Goal: Task Accomplishment & Management: Manage account settings

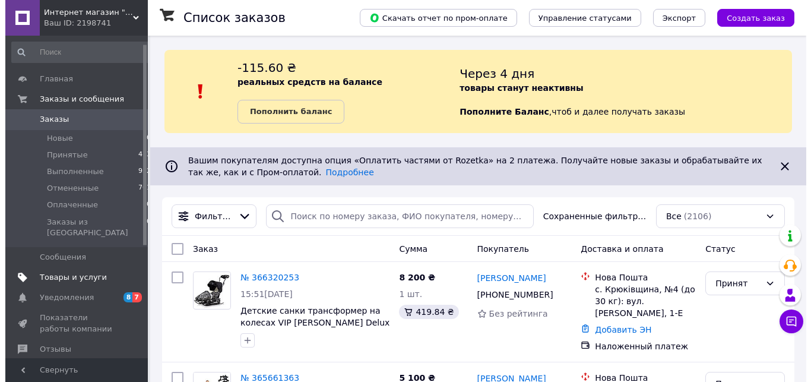
scroll to position [61, 0]
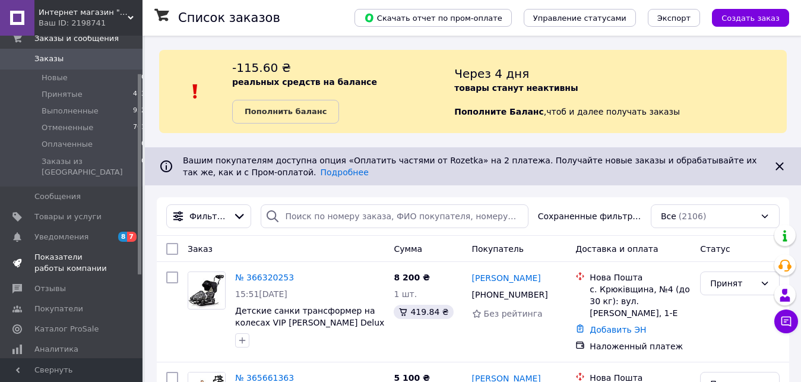
click at [50, 255] on span "Показатели работы компании" at bounding box center [71, 262] width 75 height 21
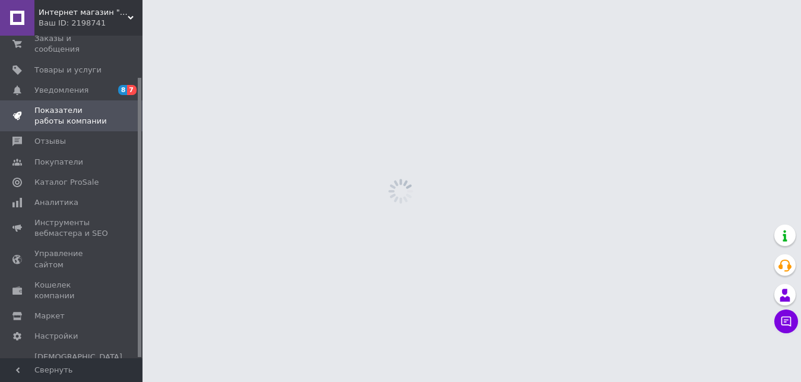
scroll to position [48, 0]
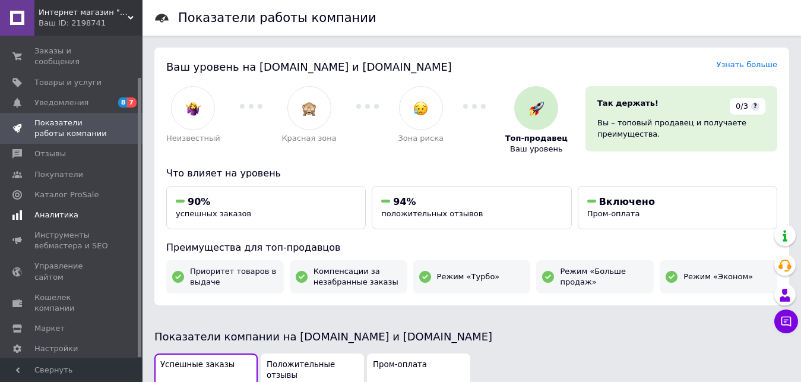
click at [45, 210] on span "Аналитика" at bounding box center [56, 215] width 44 height 11
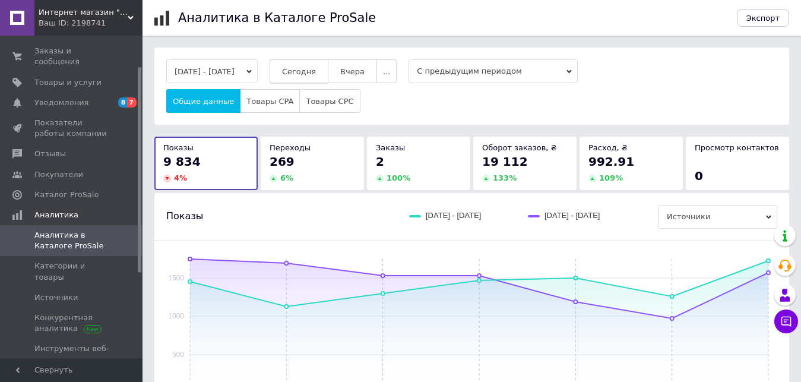
click at [300, 75] on button "Сегодня" at bounding box center [299, 71] width 59 height 24
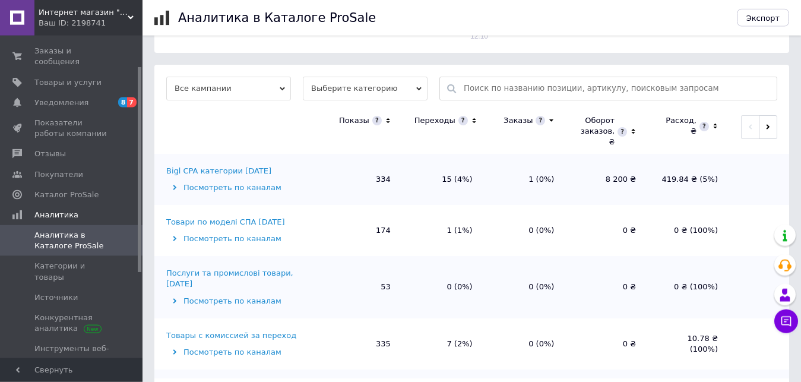
scroll to position [387, 0]
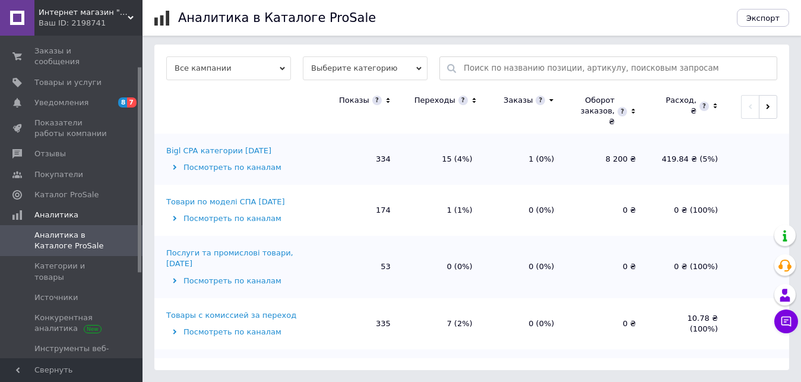
click at [211, 152] on div "Bigl CPA категории [DATE]" at bounding box center [218, 150] width 105 height 11
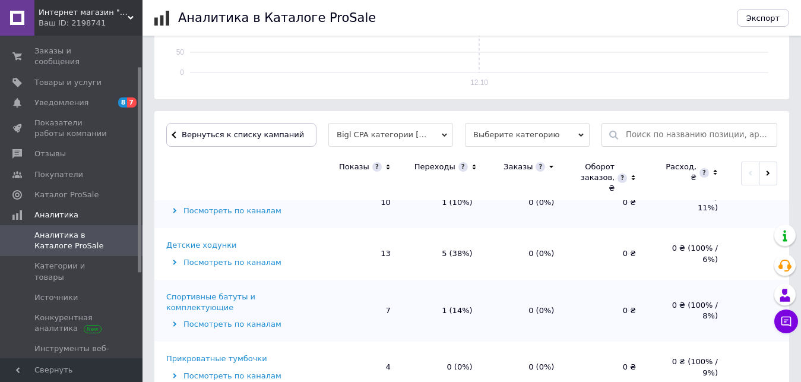
scroll to position [242, 0]
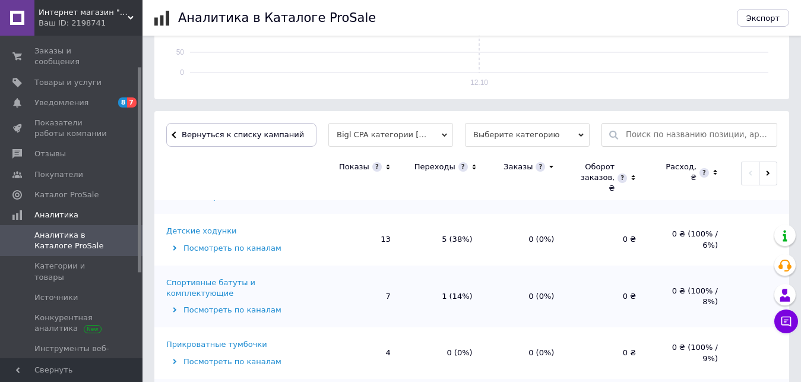
click at [198, 233] on div "Детские ходунки" at bounding box center [201, 231] width 70 height 11
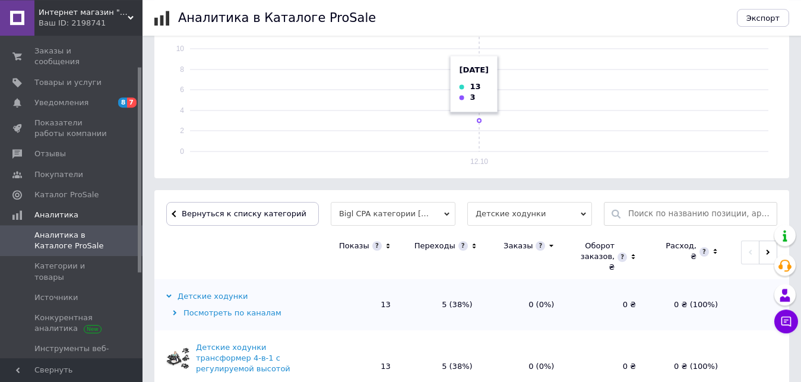
scroll to position [269, 0]
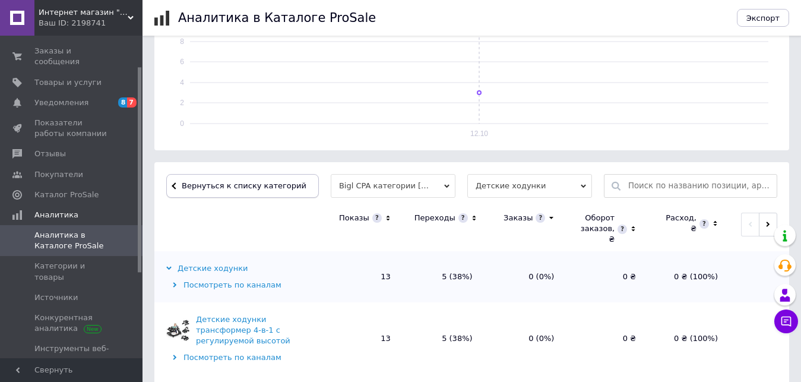
click at [240, 185] on span "Вернуться к списку категорий" at bounding box center [243, 185] width 128 height 9
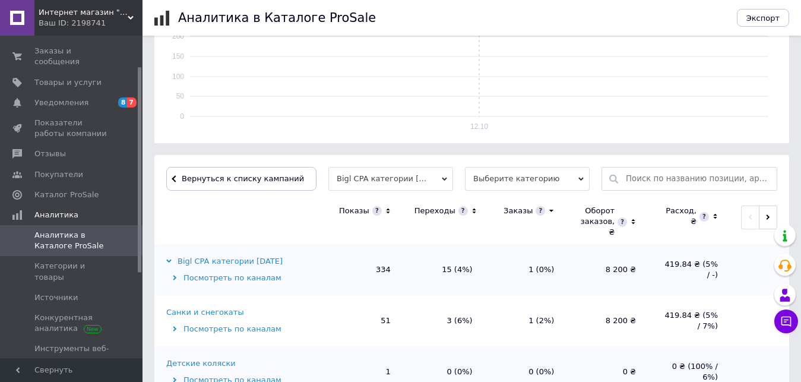
scroll to position [387, 0]
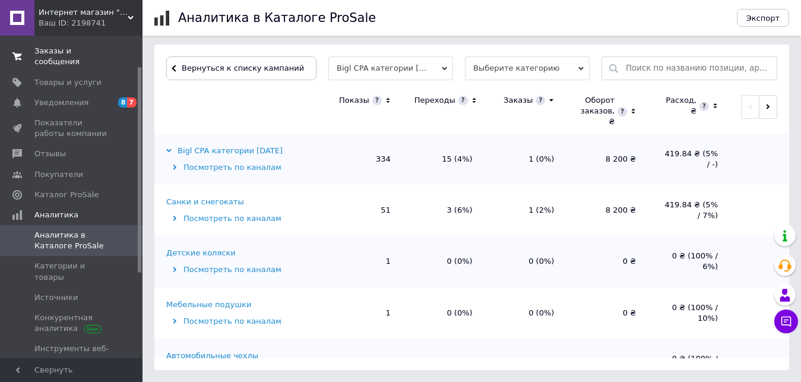
click at [43, 52] on span "Заказы и сообщения" at bounding box center [71, 56] width 75 height 21
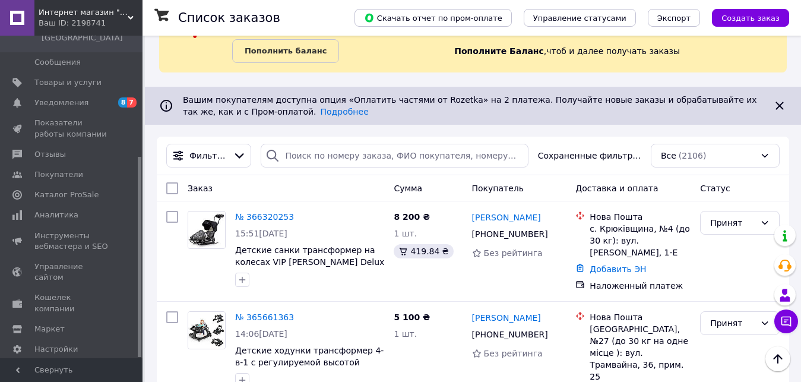
scroll to position [424, 0]
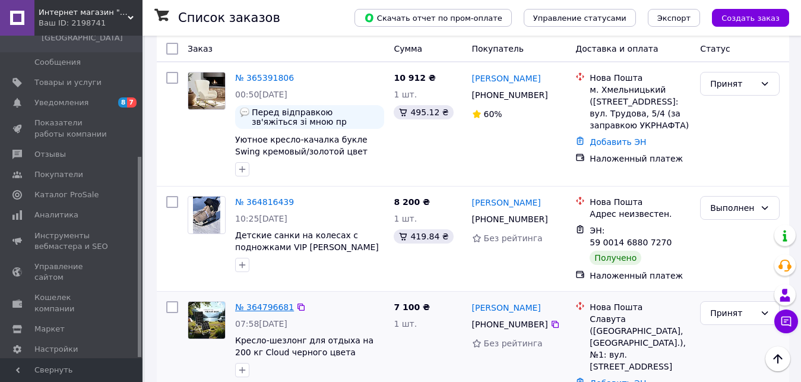
click at [240, 302] on link "№ 364796681" at bounding box center [264, 307] width 59 height 10
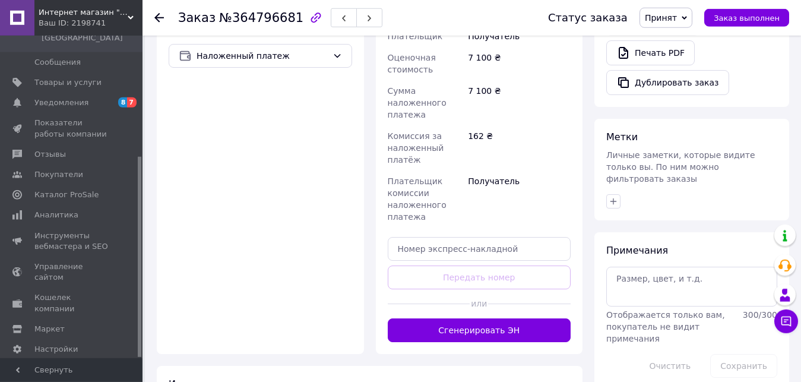
scroll to position [428, 0]
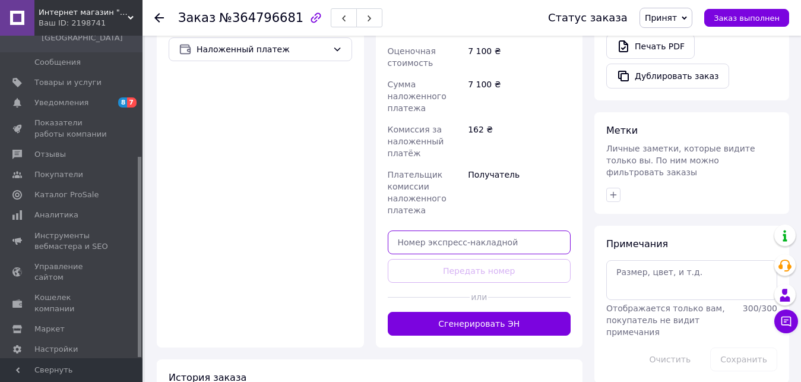
click at [420, 230] on input "text" at bounding box center [479, 242] width 183 height 24
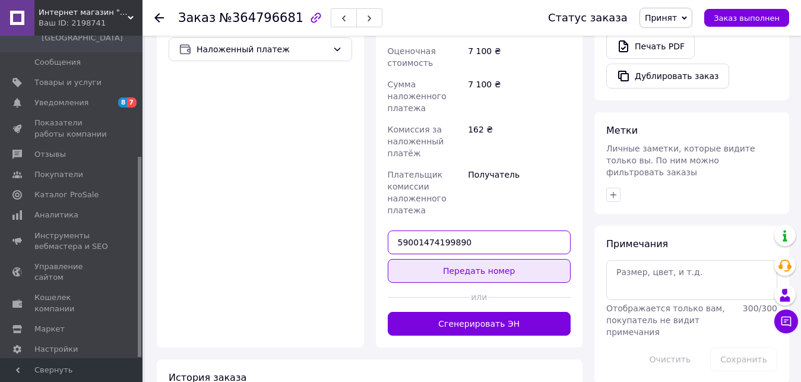
type input "59001474199890"
click at [459, 261] on button "Передать номер" at bounding box center [479, 271] width 183 height 24
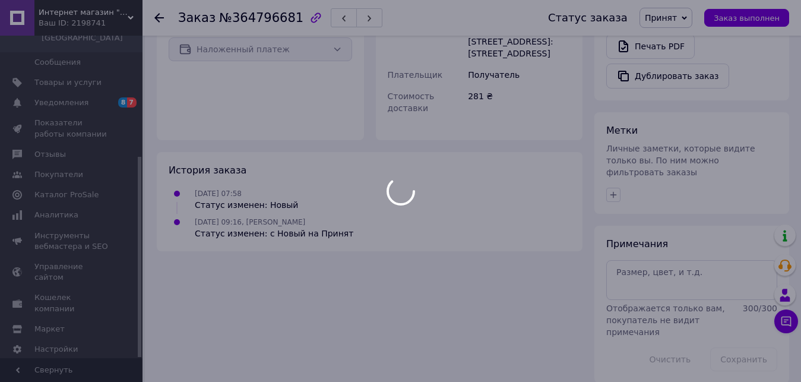
scroll to position [388, 0]
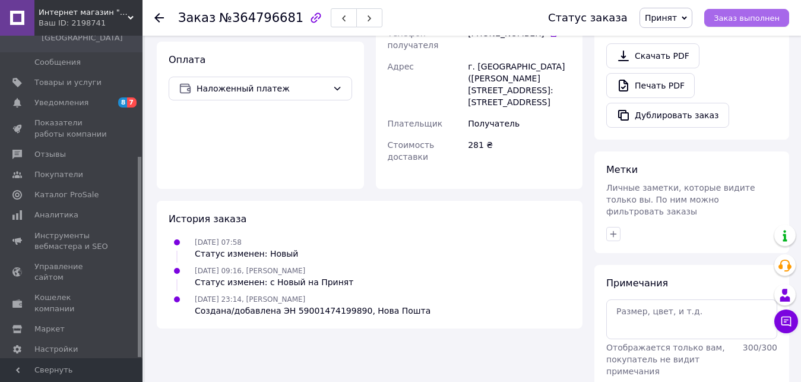
click at [751, 23] on button "Заказ выполнен" at bounding box center [746, 18] width 85 height 18
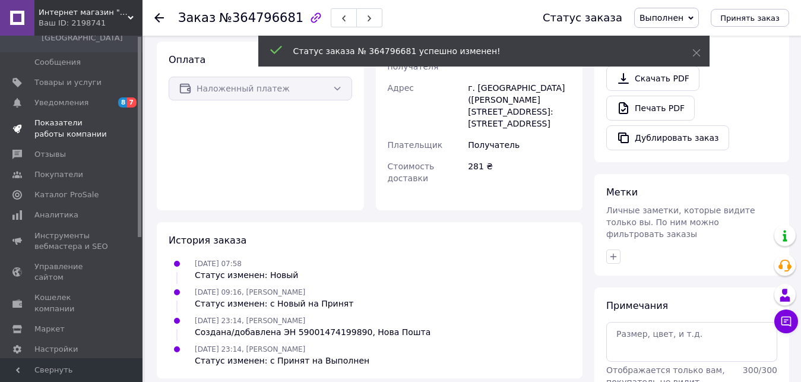
scroll to position [0, 0]
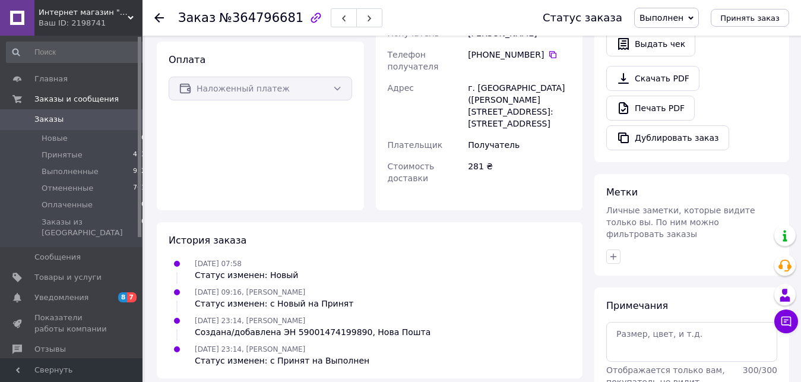
click at [50, 123] on span "Заказы" at bounding box center [48, 119] width 29 height 11
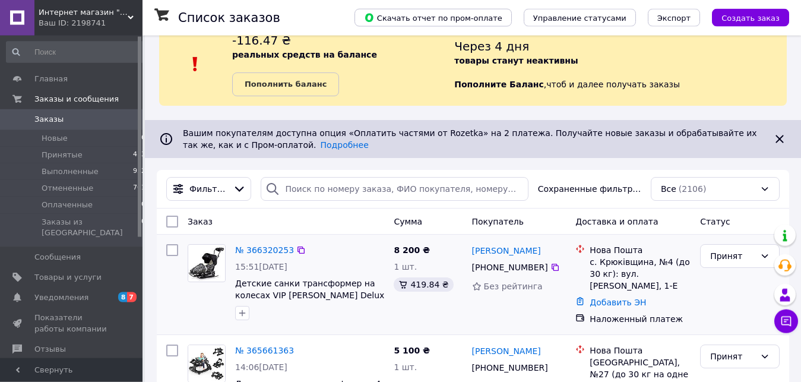
scroll to position [182, 0]
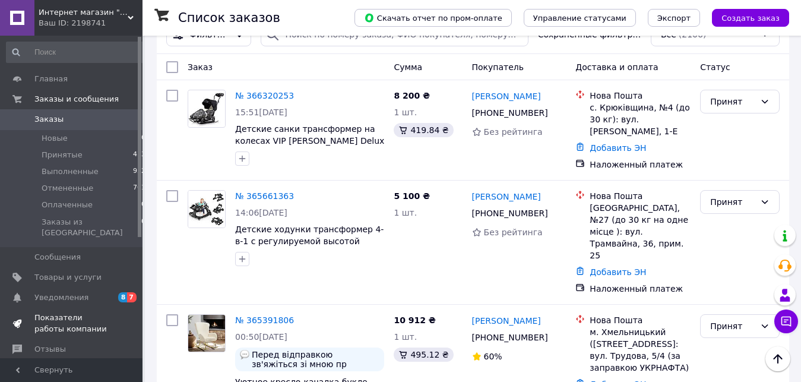
click at [50, 312] on span "Показатели работы компании" at bounding box center [71, 322] width 75 height 21
